Goal: Task Accomplishment & Management: Use online tool/utility

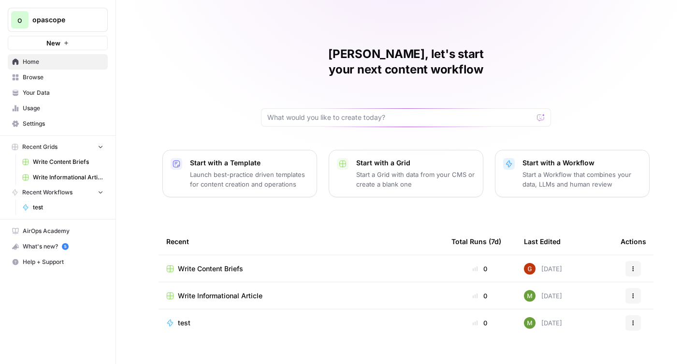
click at [222, 291] on span "Write Informational Article" at bounding box center [220, 296] width 85 height 10
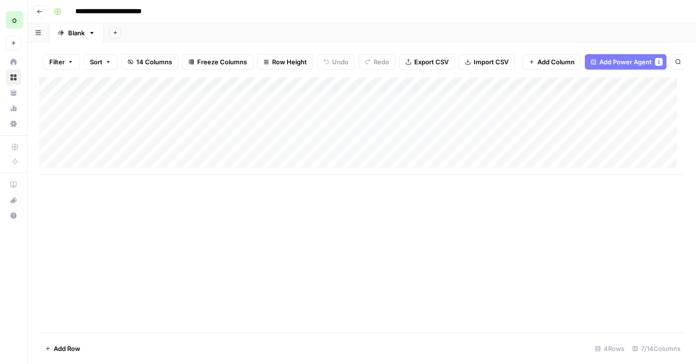
click at [342, 109] on div "Add Column" at bounding box center [362, 126] width 646 height 98
click at [521, 92] on div "Add Column" at bounding box center [362, 126] width 646 height 98
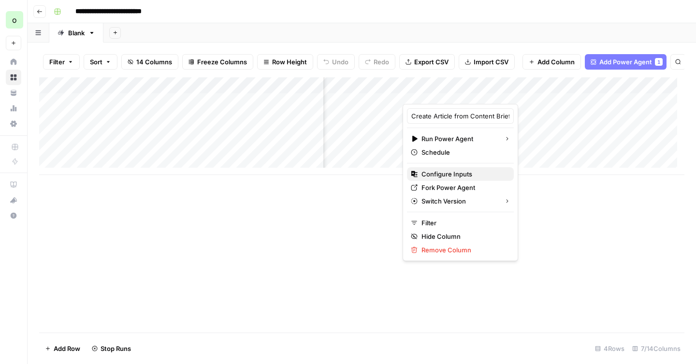
click at [459, 172] on span "Configure Inputs" at bounding box center [464, 174] width 85 height 10
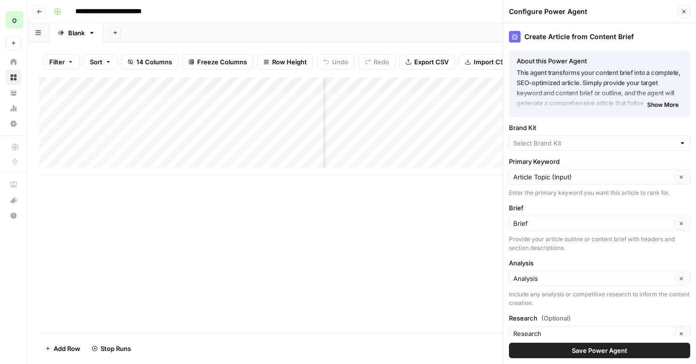
type input "Luxury Listing Videos"
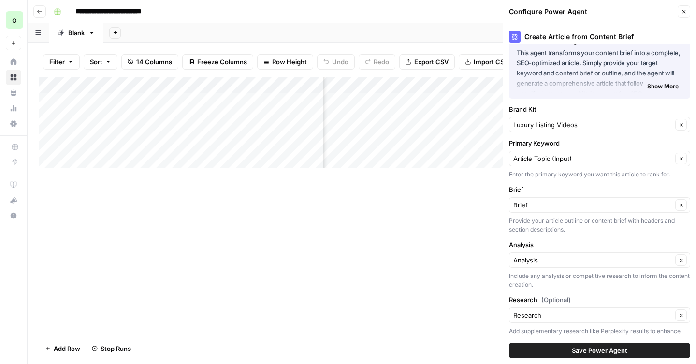
scroll to position [0, 0]
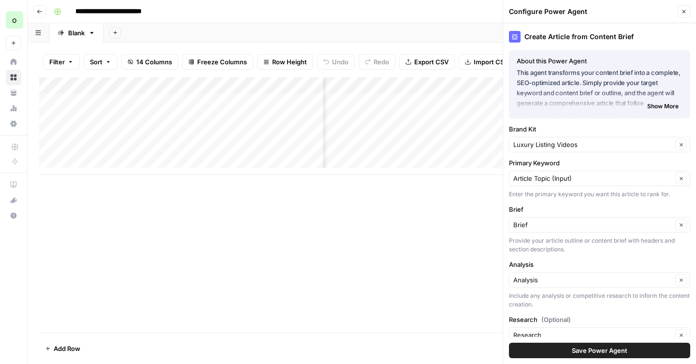
click at [684, 14] on icon "button" at bounding box center [684, 12] width 6 height 6
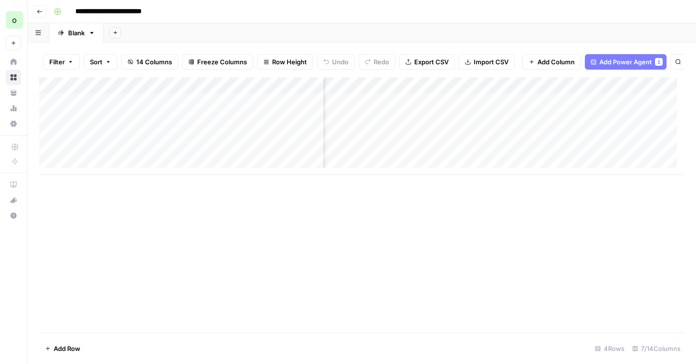
click at [469, 109] on div "Add Column" at bounding box center [362, 126] width 646 height 98
click at [459, 107] on div "Add Column" at bounding box center [362, 126] width 646 height 98
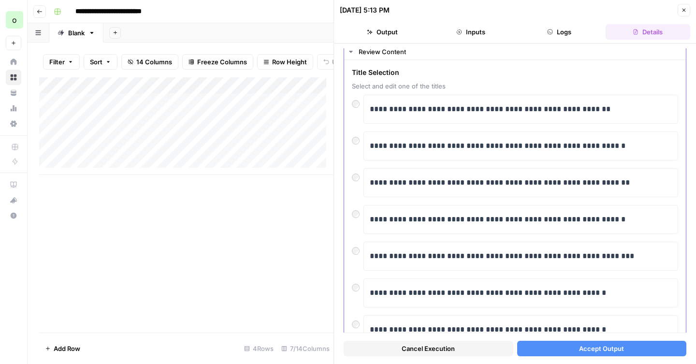
scroll to position [31, 0]
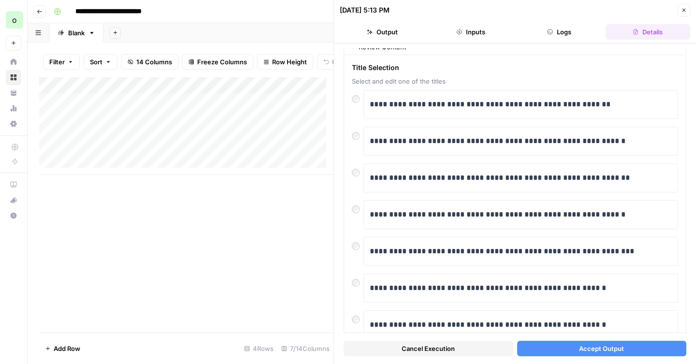
click at [537, 343] on button "Accept Output" at bounding box center [602, 348] width 170 height 15
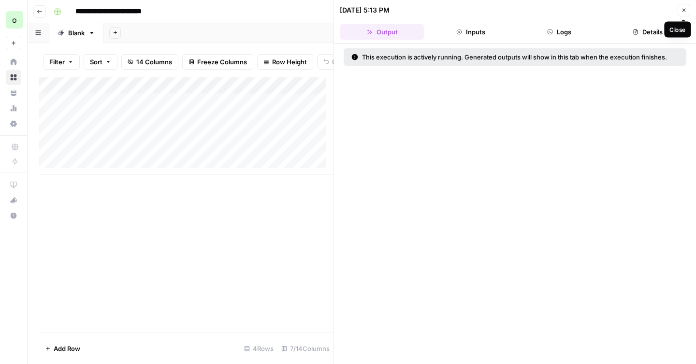
click at [686, 8] on icon "button" at bounding box center [684, 10] width 6 height 6
